Goal: Task Accomplishment & Management: Manage account settings

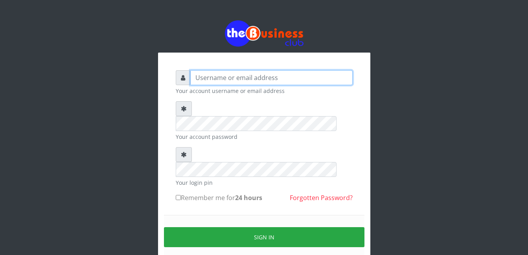
type input "adejimifunmilola829@gmail.com"
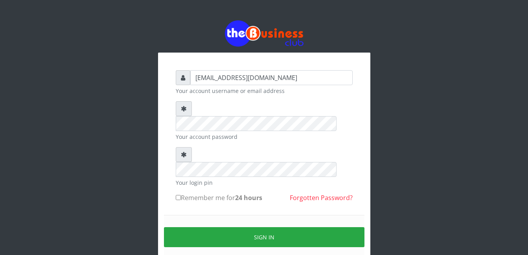
click at [177, 195] on input "Remember me for 24 hours" at bounding box center [178, 197] width 5 height 5
checkbox input "true"
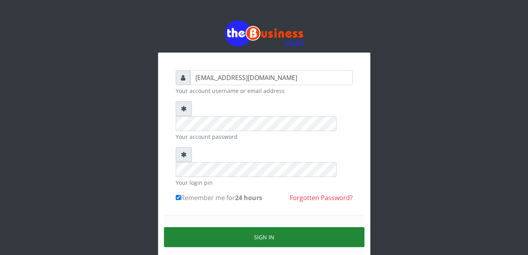
click at [265, 228] on button "Sign in" at bounding box center [264, 238] width 200 height 20
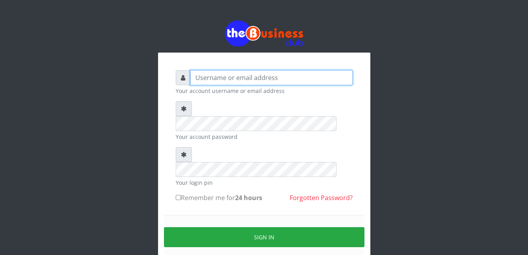
type input "adejimifunmilola829@gmail.com"
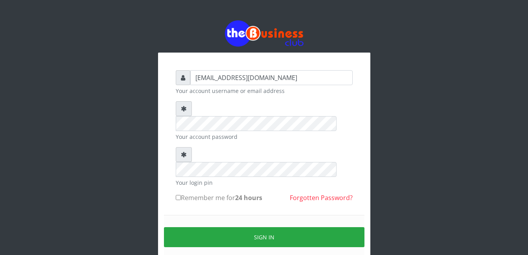
click at [179, 195] on input "Remember me for 24 hours" at bounding box center [178, 197] width 5 height 5
checkbox input "true"
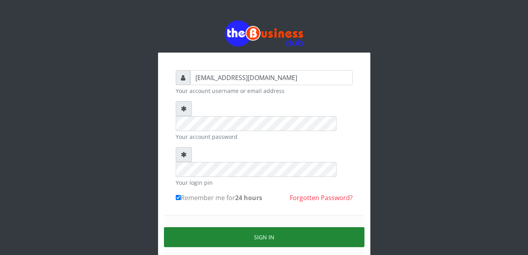
click at [217, 228] on button "Sign in" at bounding box center [264, 238] width 200 height 20
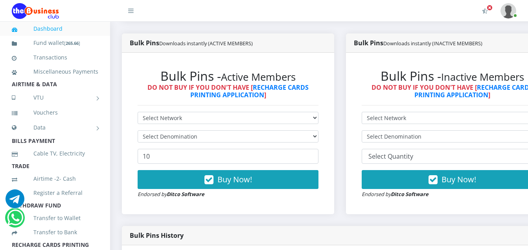
scroll to position [204, 0]
